Goal: Information Seeking & Learning: Learn about a topic

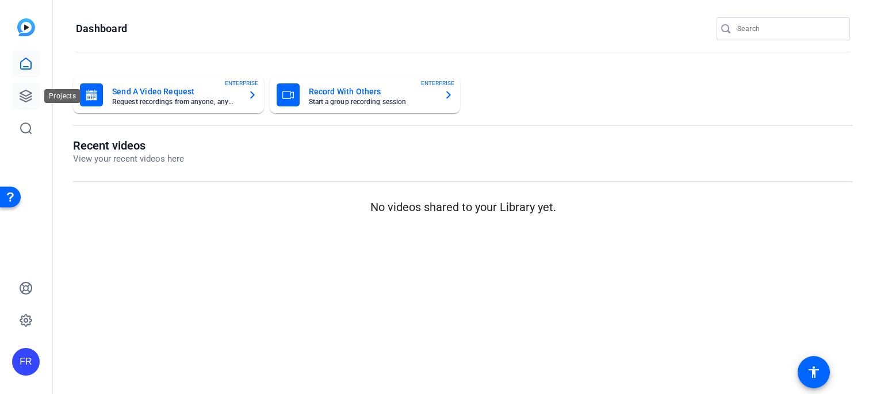
click at [28, 94] on icon at bounding box center [26, 96] width 14 height 14
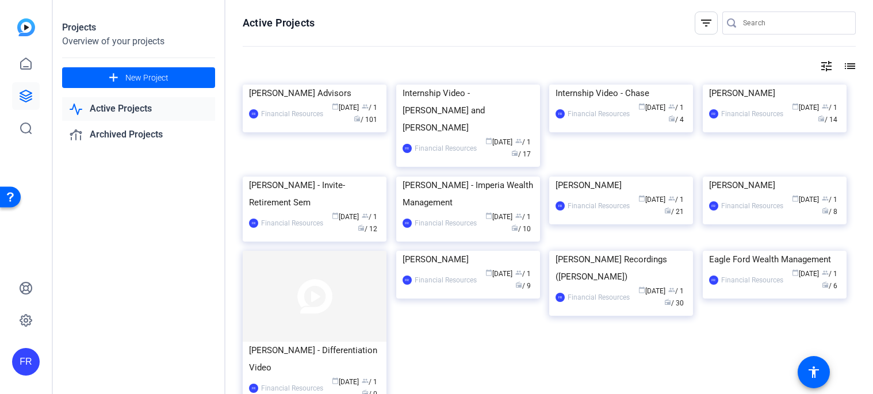
click at [330, 85] on img at bounding box center [315, 85] width 144 height 0
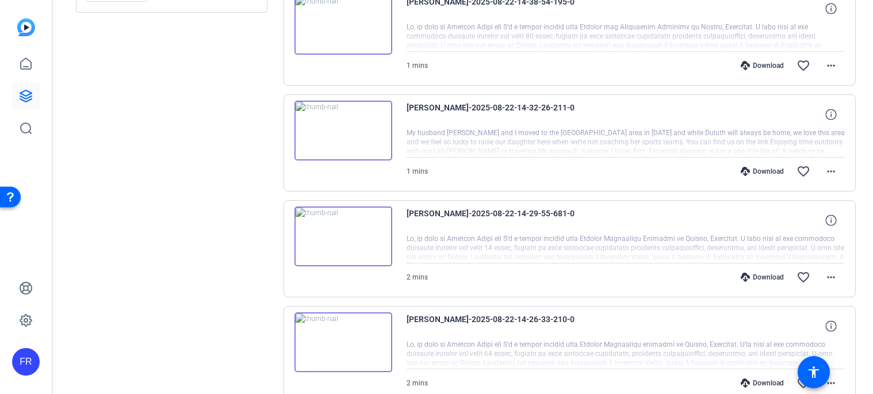
scroll to position [878, 0]
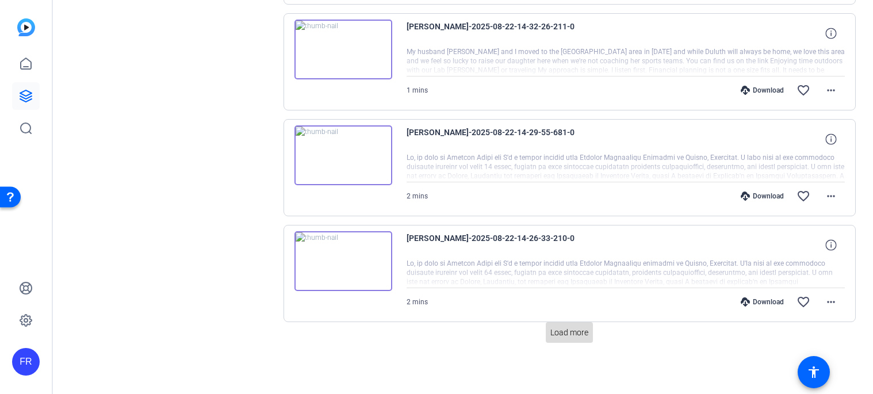
click at [570, 334] on span "Load more" at bounding box center [569, 333] width 38 height 12
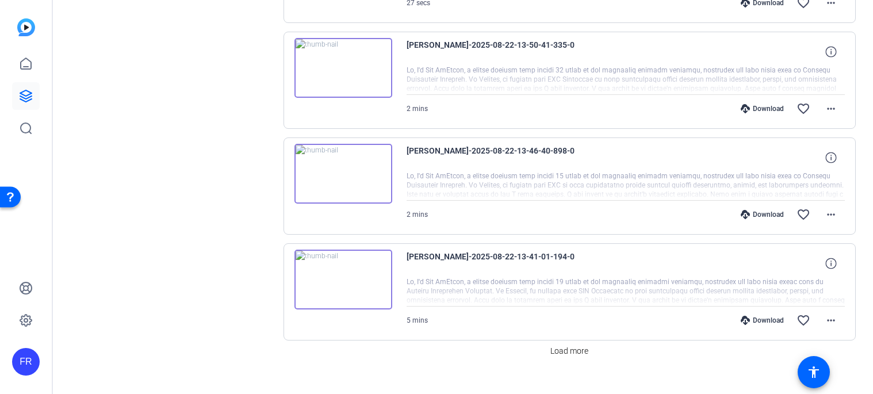
scroll to position [1936, 0]
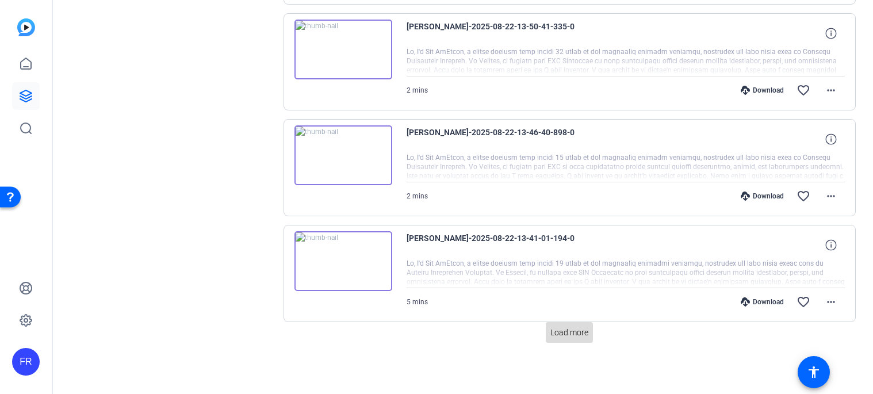
click at [563, 327] on span "Load more" at bounding box center [569, 333] width 38 height 12
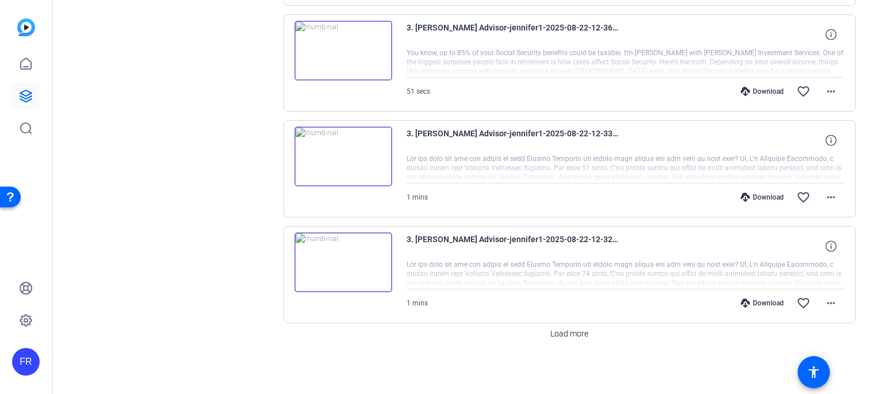
scroll to position [2994, 0]
click at [564, 334] on span "Load more" at bounding box center [569, 333] width 38 height 12
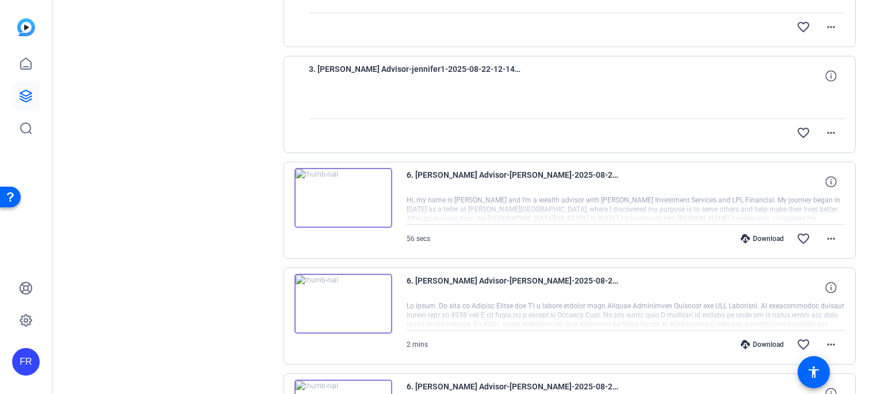
scroll to position [3799, 0]
click at [336, 197] on img at bounding box center [343, 197] width 98 height 60
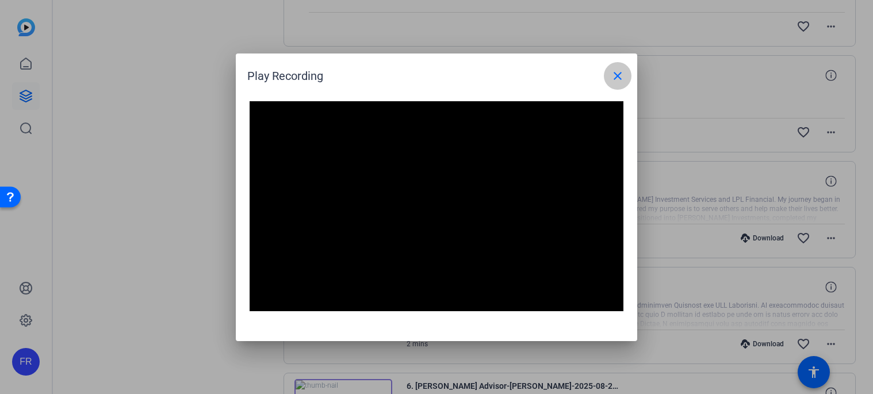
click at [620, 75] on mat-icon "close" at bounding box center [618, 76] width 14 height 14
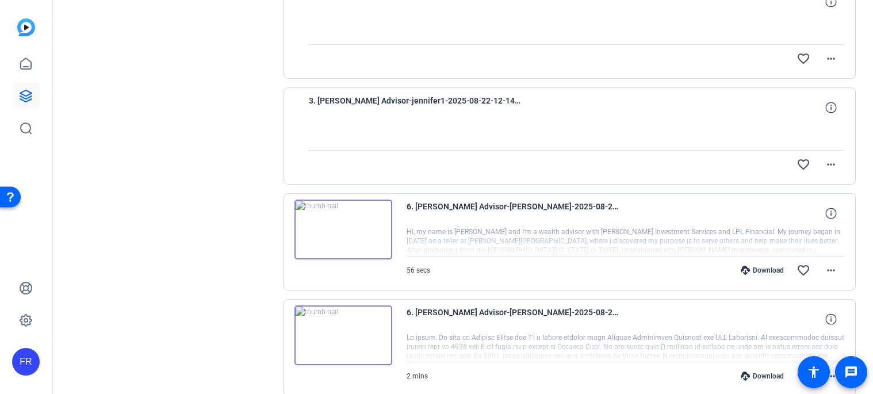
scroll to position [3766, 0]
